Goal: Task Accomplishment & Management: Use online tool/utility

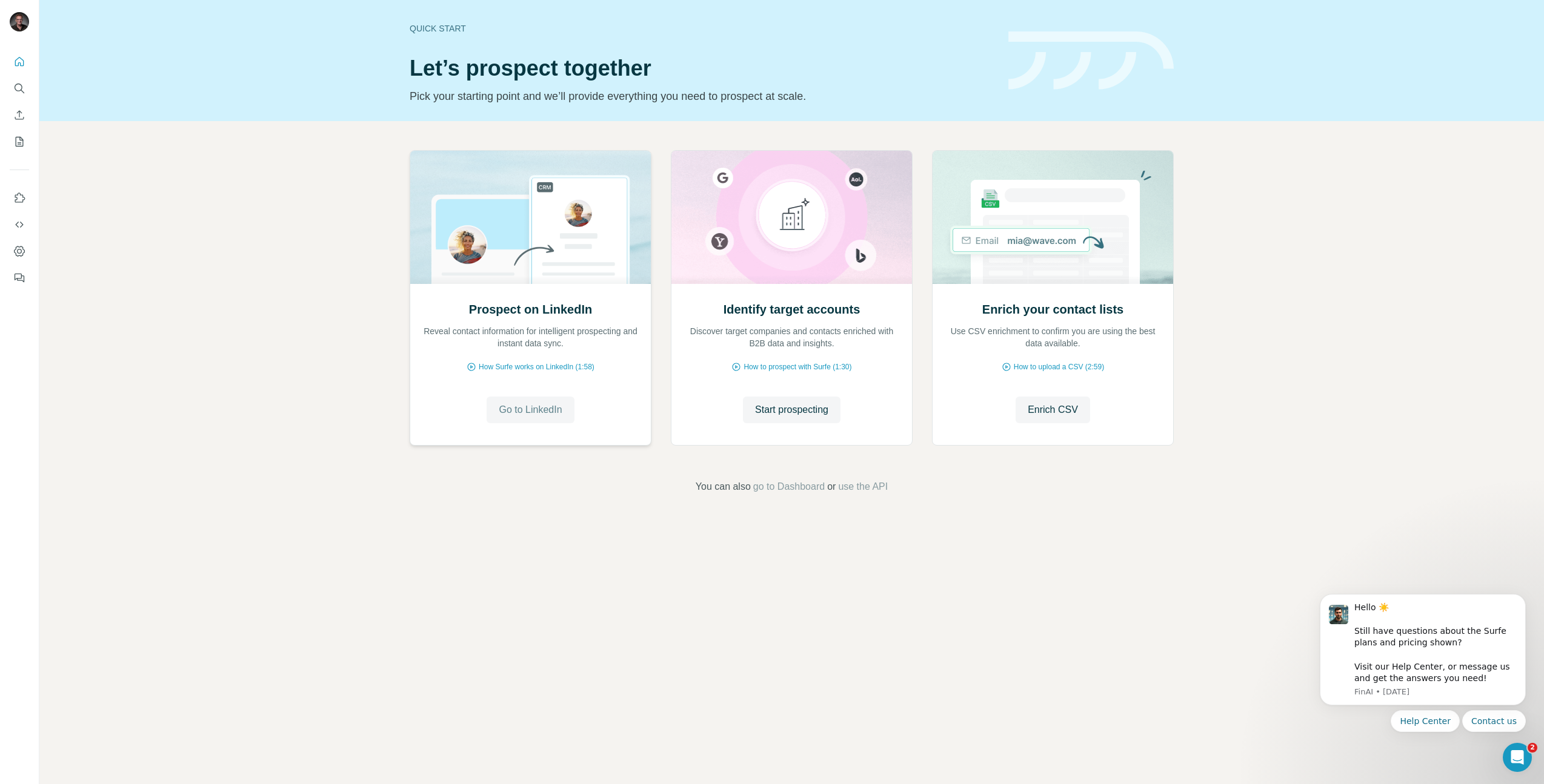
click at [537, 409] on span "Go to LinkedIn" at bounding box center [531, 410] width 63 height 14
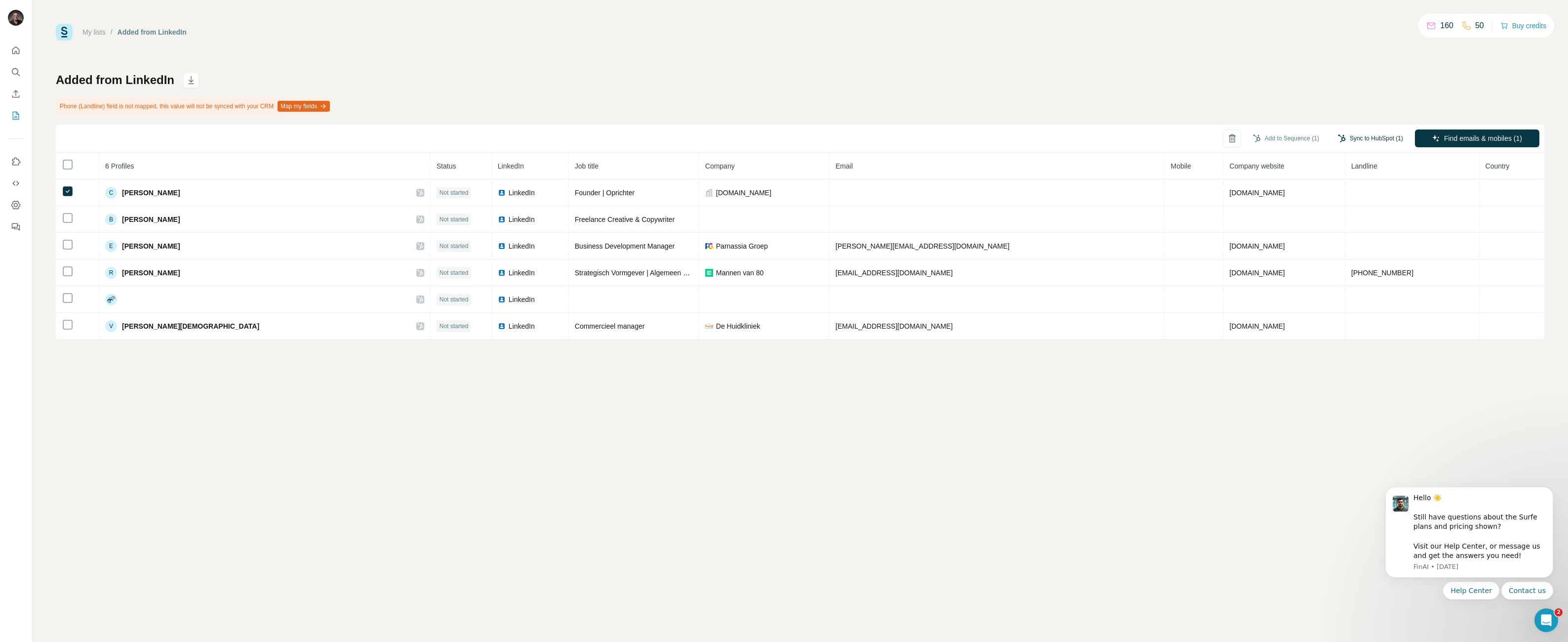
click at [1380, 139] on button "Sync to HubSpot (1)" at bounding box center [1370, 138] width 79 height 15
click at [1347, 218] on button "Sync to HubSpot" at bounding box center [1351, 213] width 110 height 20
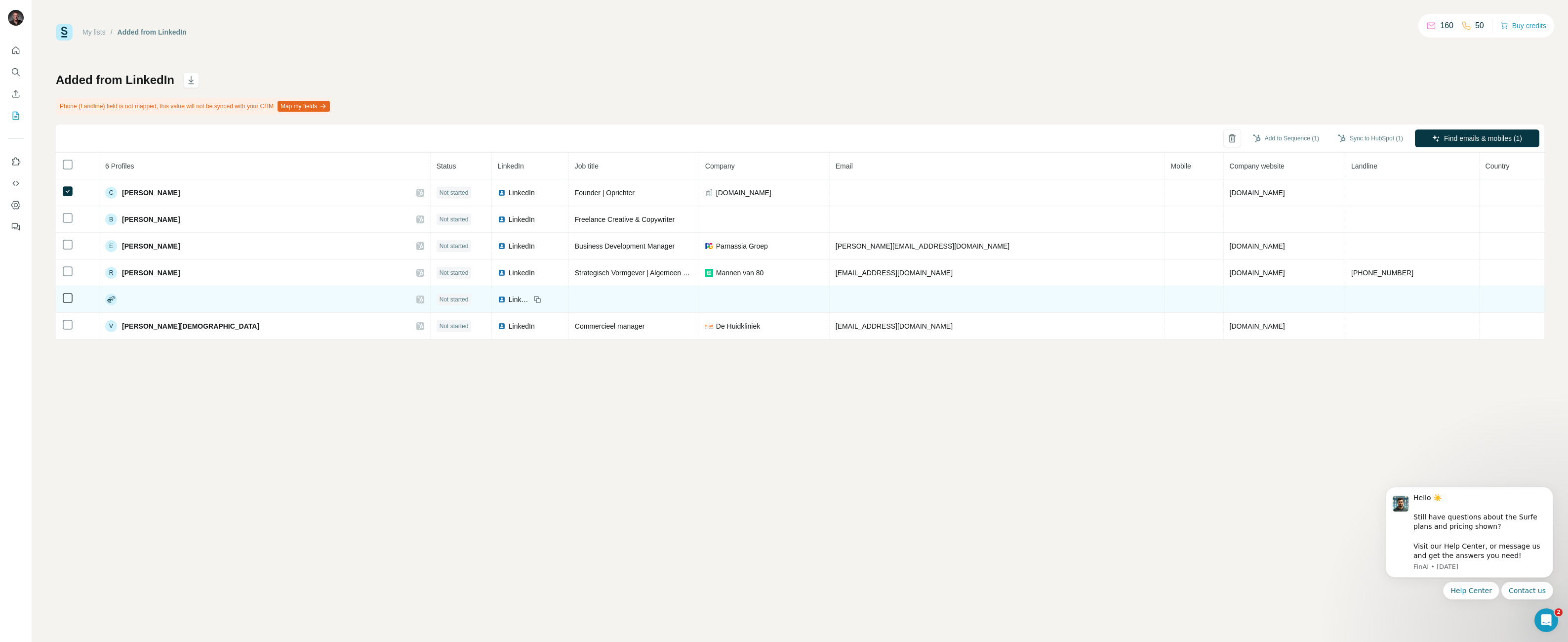
click at [113, 299] on icon at bounding box center [110, 300] width 6 height 4
click at [509, 298] on span "LinkedIn" at bounding box center [519, 299] width 21 height 10
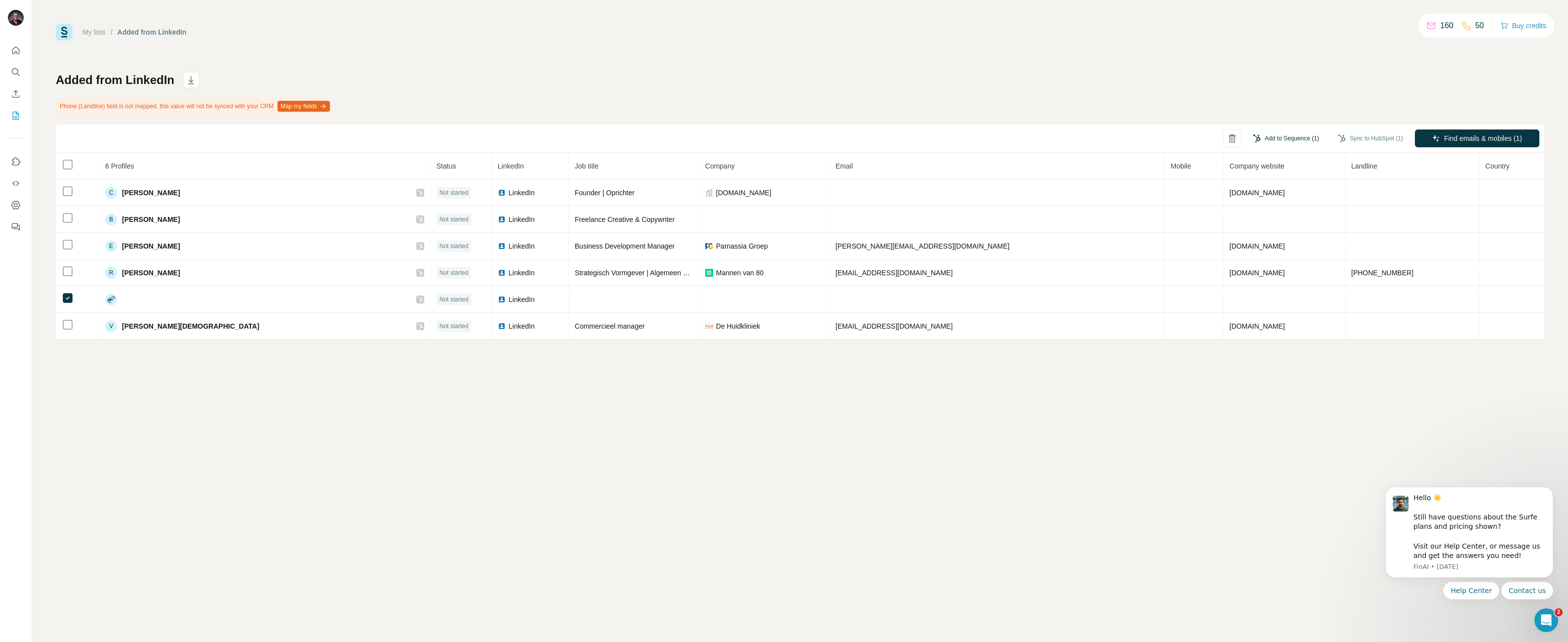
click at [1278, 140] on button "Add to Sequence (1)" at bounding box center [1286, 138] width 80 height 15
click at [1216, 167] on input "text" at bounding box center [1237, 168] width 165 height 18
click at [1205, 162] on input "text" at bounding box center [1237, 168] width 165 height 18
click at [1151, 205] on div "People will be auto-enriched and synced to HubSpot before being added to a Sequ…" at bounding box center [1237, 204] width 183 height 106
click at [16, 55] on icon "Quick start" at bounding box center [16, 50] width 10 height 10
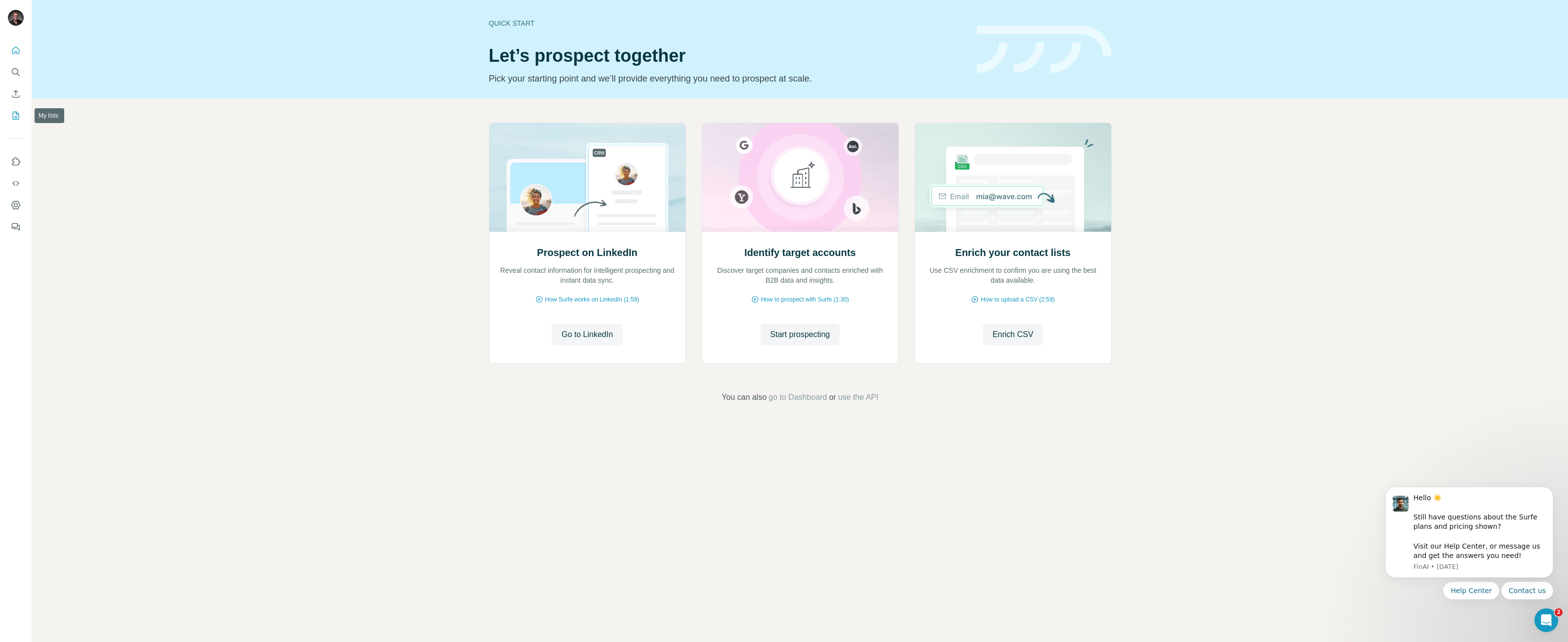
click at [18, 117] on icon "My lists" at bounding box center [16, 115] width 7 height 8
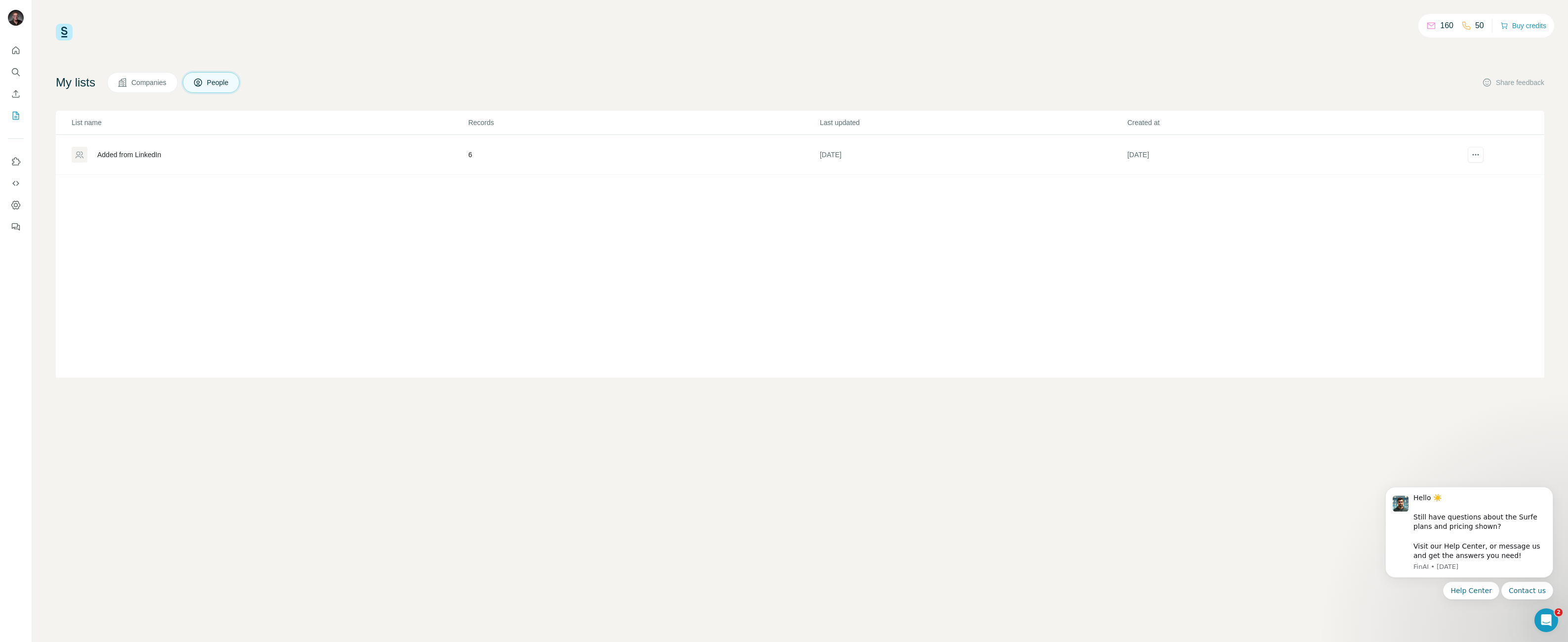
click at [134, 154] on div "Added from LinkedIn" at bounding box center [129, 154] width 63 height 10
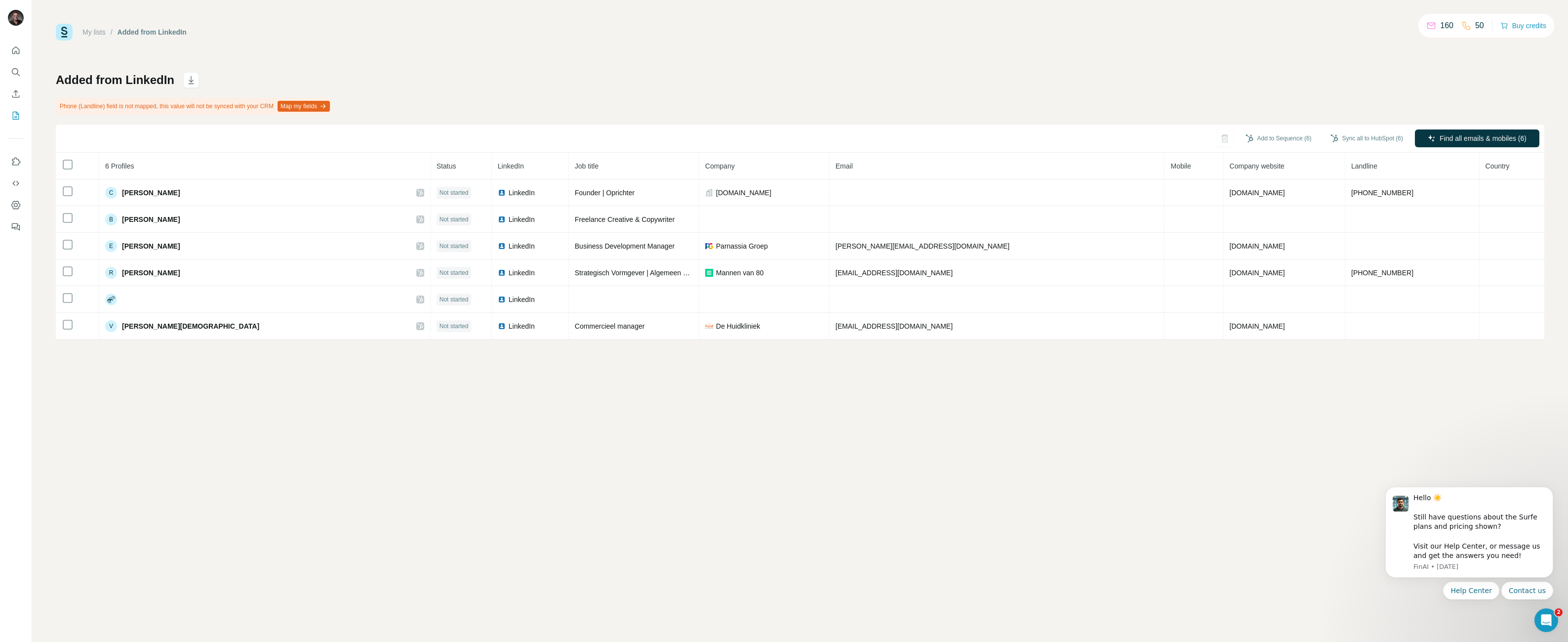
click at [316, 103] on button "Map my fields" at bounding box center [303, 106] width 52 height 11
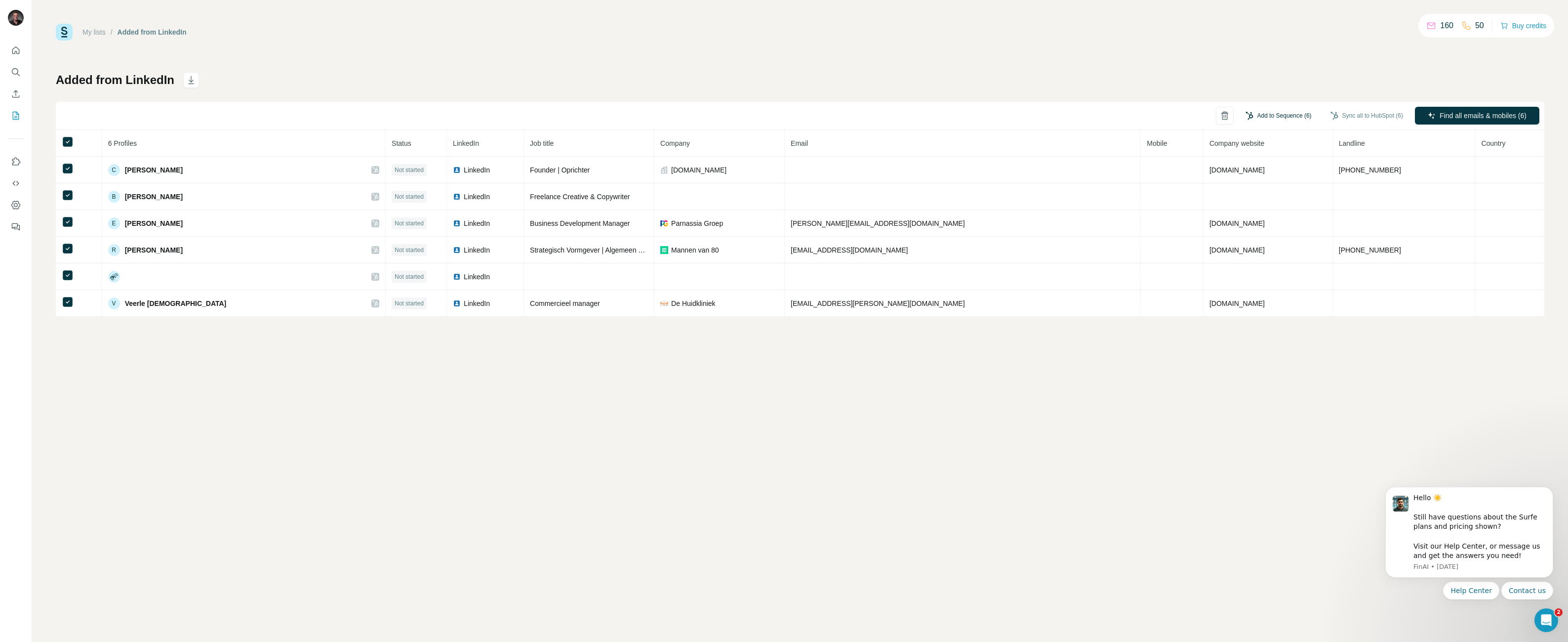
click at [1273, 113] on button "Add to Sequence (6)" at bounding box center [1279, 116] width 80 height 15
click at [1248, 147] on input "text" at bounding box center [1228, 146] width 165 height 18
click at [1299, 77] on div "Added from LinkedIn Add to Sequence (6) Sync all to HubSpot (6) Find all emails…" at bounding box center [800, 194] width 1488 height 245
